Goal: Transaction & Acquisition: Purchase product/service

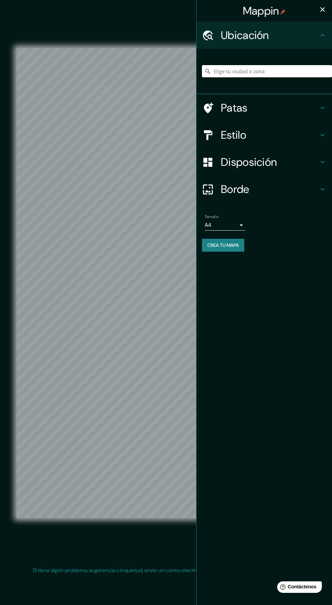
click at [320, 13] on icon "button" at bounding box center [323, 9] width 8 height 8
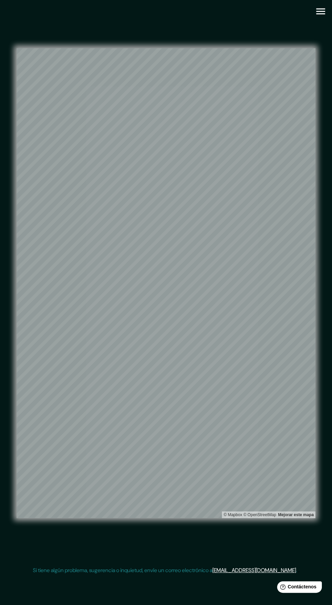
click at [320, 11] on icon "button" at bounding box center [320, 11] width 9 height 6
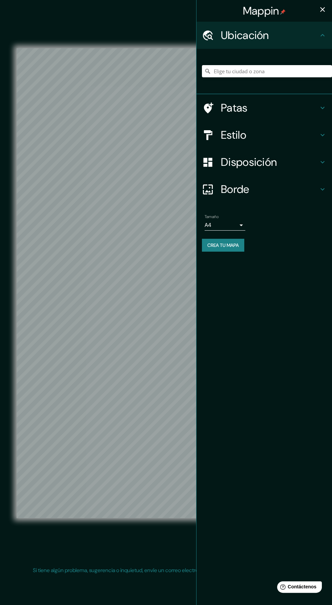
click at [240, 223] on body "Mappin Ubicación Patas Estilo Disposición Borde Elige un borde. Consejo : puede…" at bounding box center [166, 302] width 332 height 605
click at [236, 258] on li "A3" at bounding box center [225, 252] width 41 height 13
type input "a4"
click at [323, 9] on icon "button" at bounding box center [322, 9] width 5 height 5
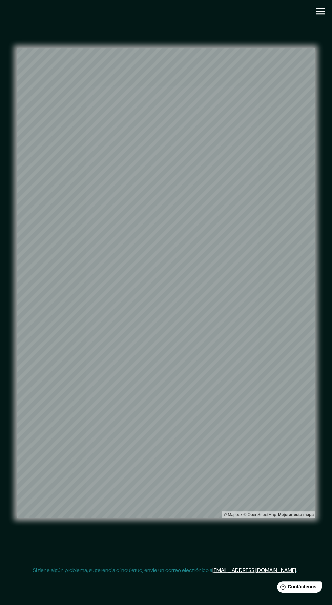
click at [313, 19] on div "© Mapbox © OpenStreetMap Mejorar este mapa" at bounding box center [166, 283] width 299 height 545
click at [318, 11] on icon "button" at bounding box center [320, 11] width 9 height 6
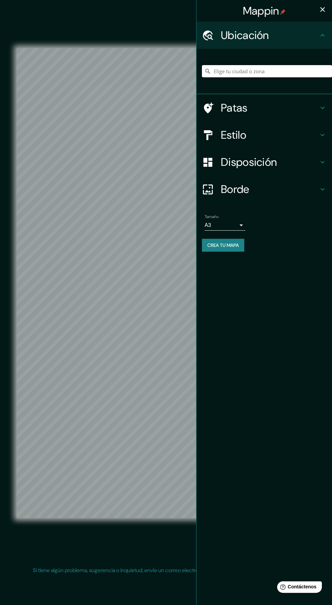
click at [301, 157] on h4 "Disposición" at bounding box center [270, 162] width 98 height 14
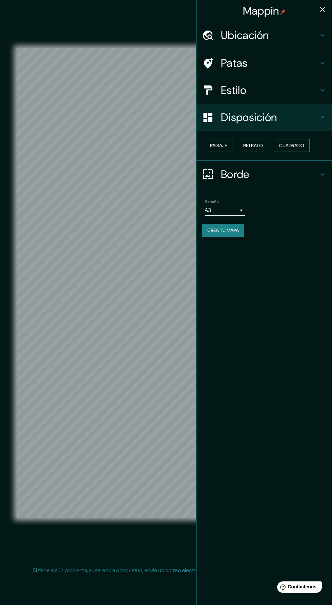
click at [299, 141] on font "Cuadrado" at bounding box center [291, 145] width 25 height 9
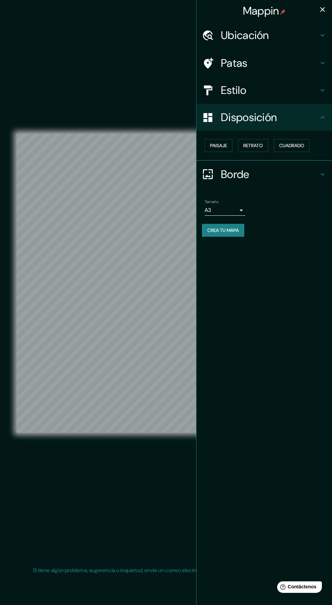
click at [319, 9] on icon "button" at bounding box center [323, 9] width 8 height 8
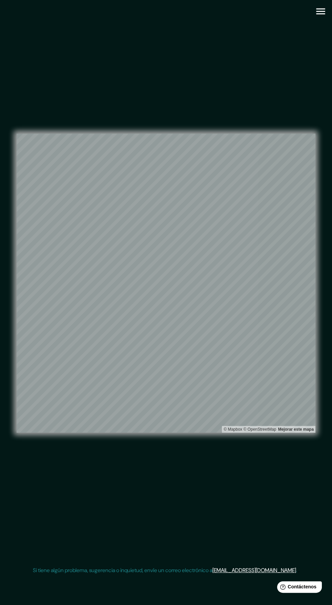
click at [317, 19] on button "button" at bounding box center [320, 11] width 17 height 17
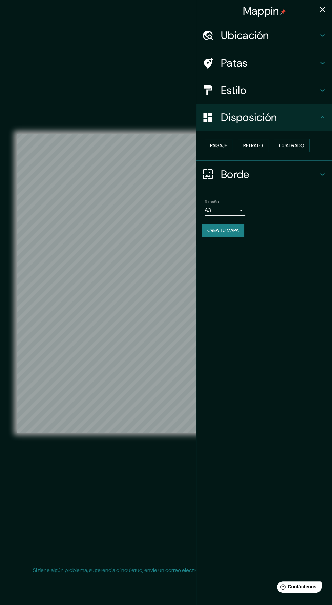
click at [243, 230] on button "Crea tu mapa" at bounding box center [223, 230] width 42 height 13
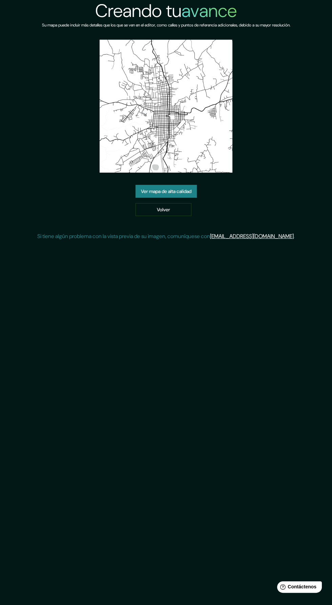
click at [197, 190] on link "Ver mapa de alta calidad" at bounding box center [166, 191] width 61 height 13
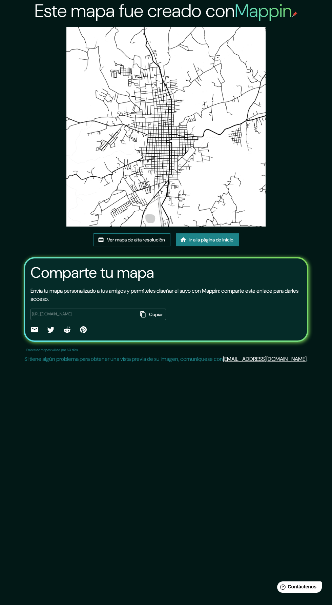
click at [150, 241] on font "Ver mapa de alta resolución" at bounding box center [136, 240] width 58 height 6
